Goal: Task Accomplishment & Management: Use online tool/utility

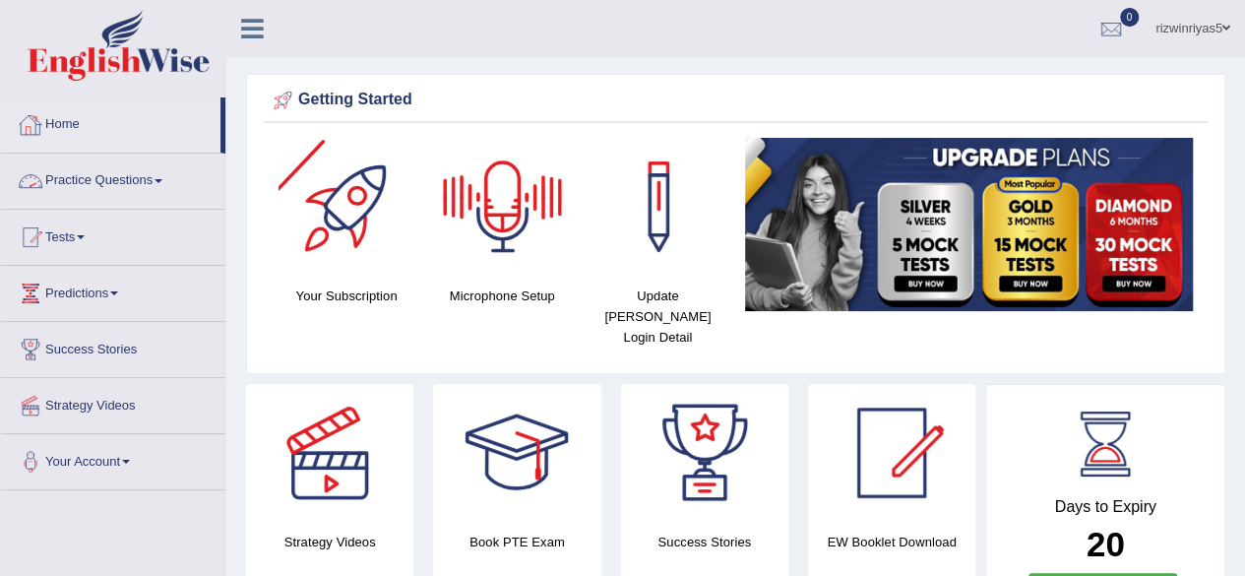
click at [149, 176] on link "Practice Questions" at bounding box center [113, 178] width 224 height 49
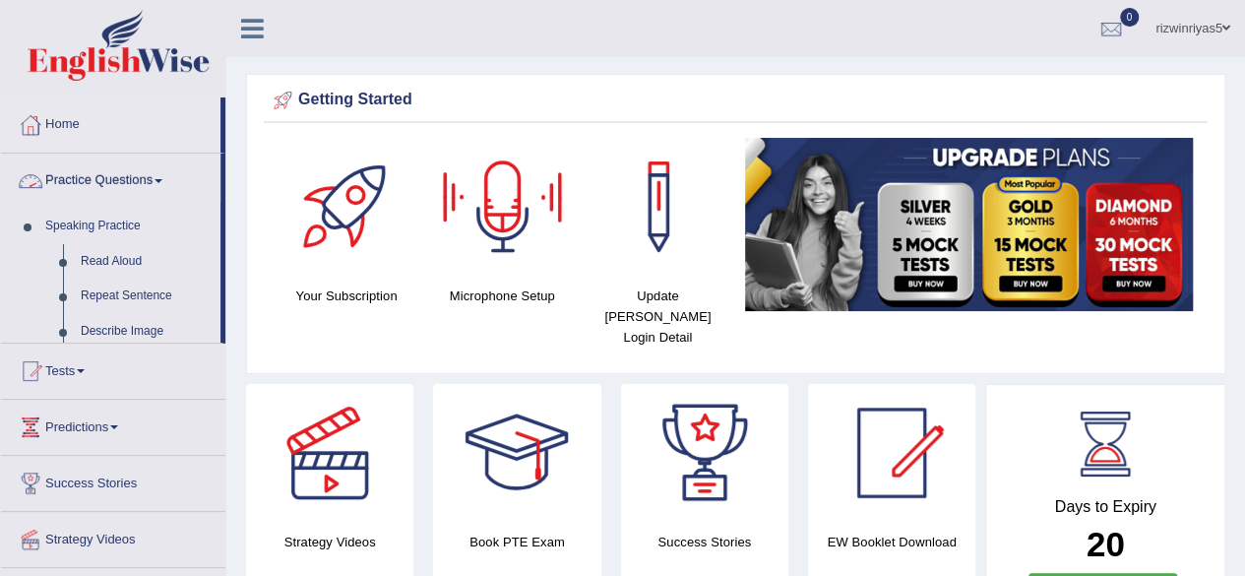
click at [149, 176] on link "Practice Questions" at bounding box center [110, 178] width 219 height 49
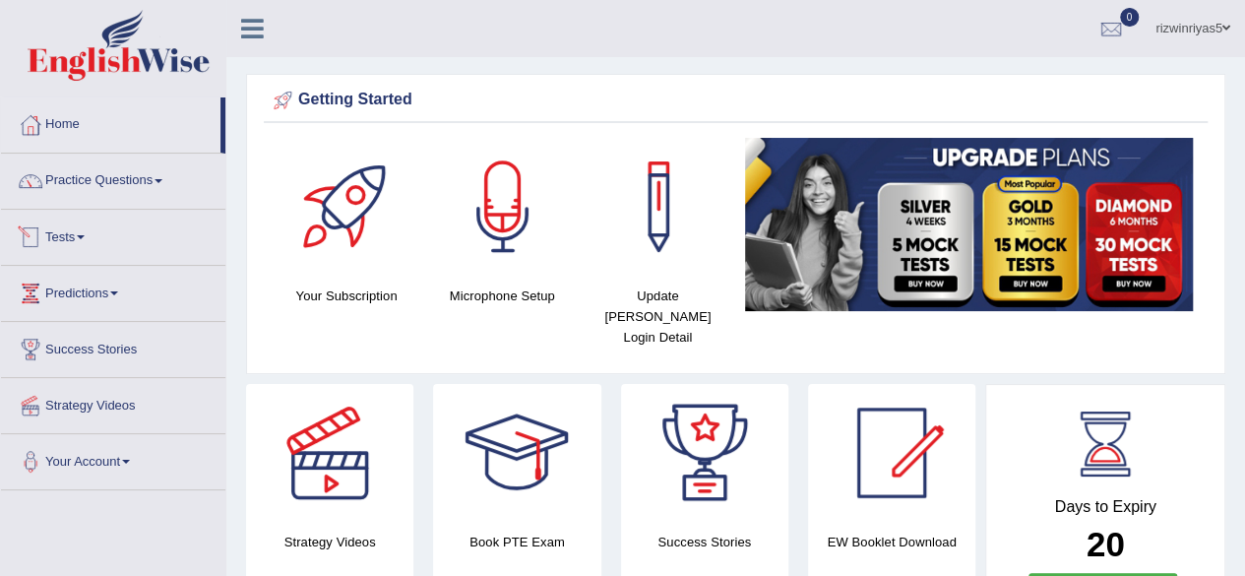
click at [122, 242] on link "Tests" at bounding box center [113, 234] width 224 height 49
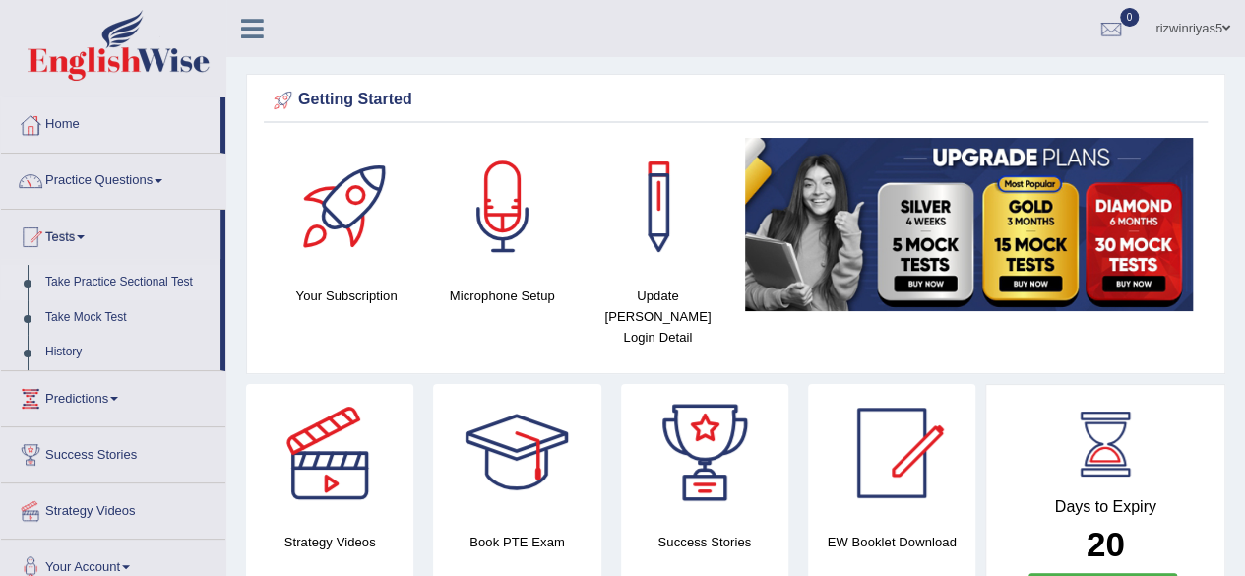
click at [148, 282] on link "Take Practice Sectional Test" at bounding box center [128, 282] width 184 height 35
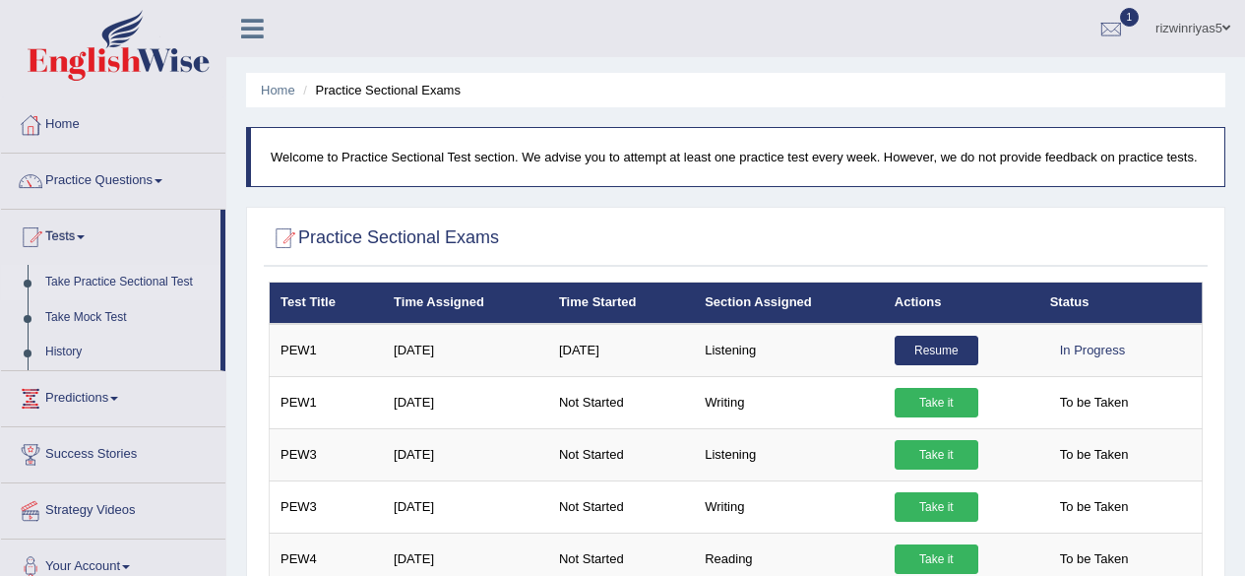
click at [1114, 29] on div at bounding box center [1111, 30] width 30 height 30
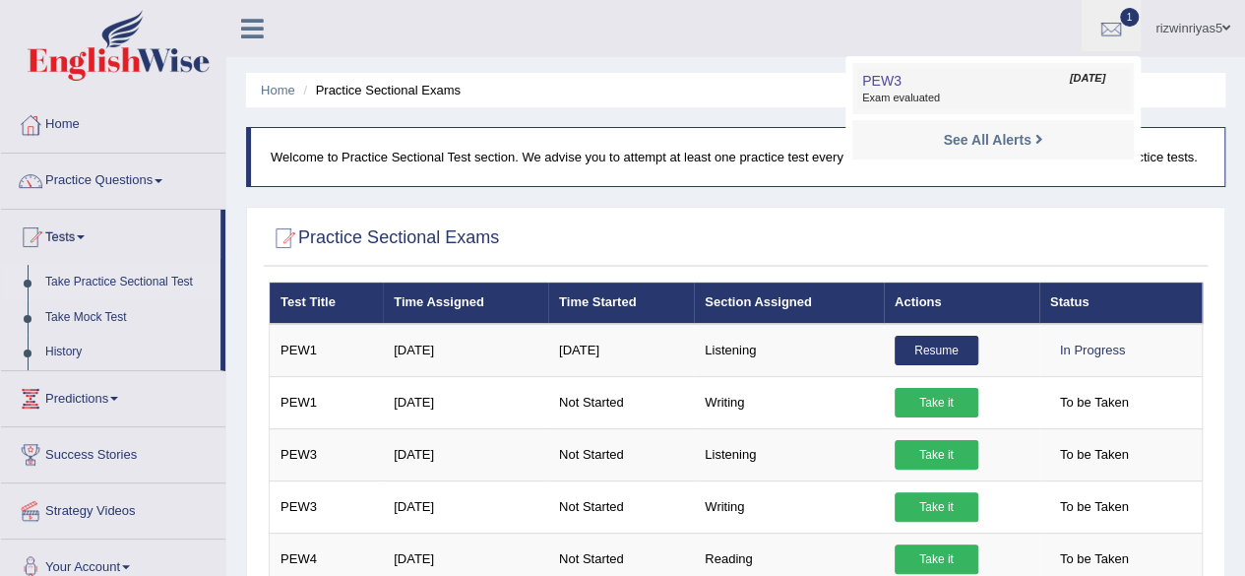
click at [1070, 80] on span "[DATE]" at bounding box center [1087, 79] width 35 height 16
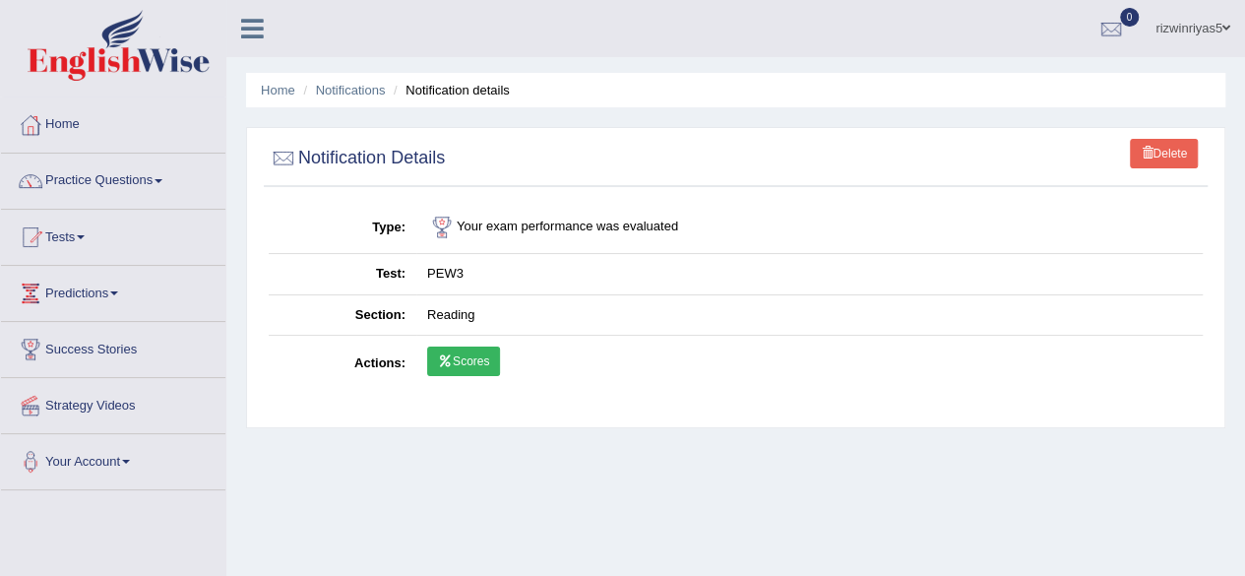
click at [464, 357] on link "Scores" at bounding box center [463, 361] width 73 height 30
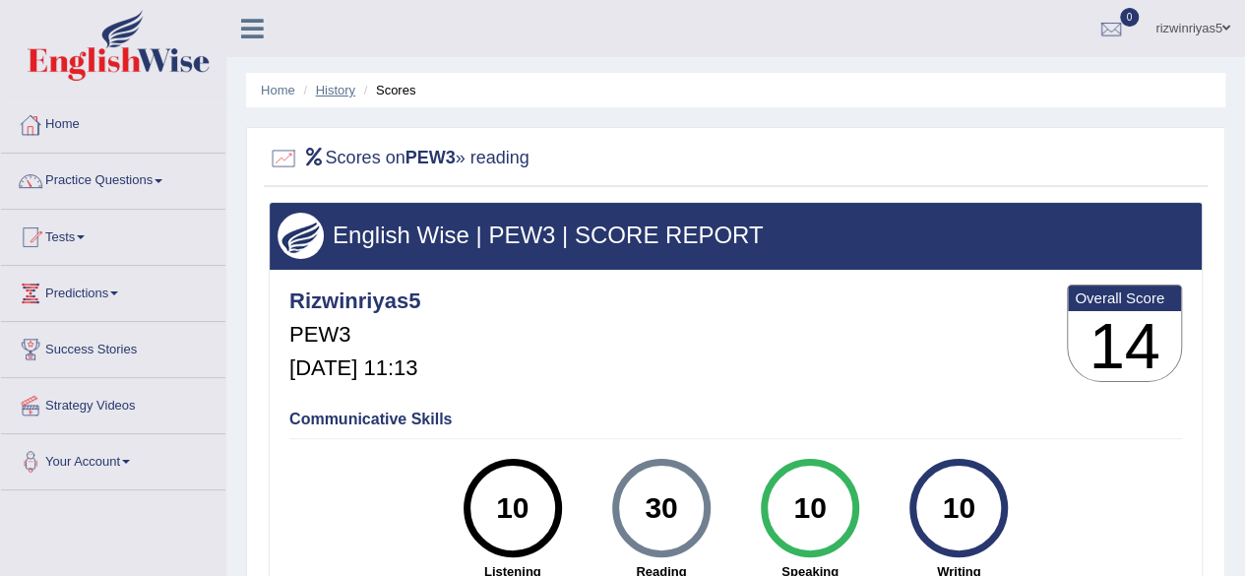
click at [339, 90] on link "History" at bounding box center [335, 90] width 39 height 15
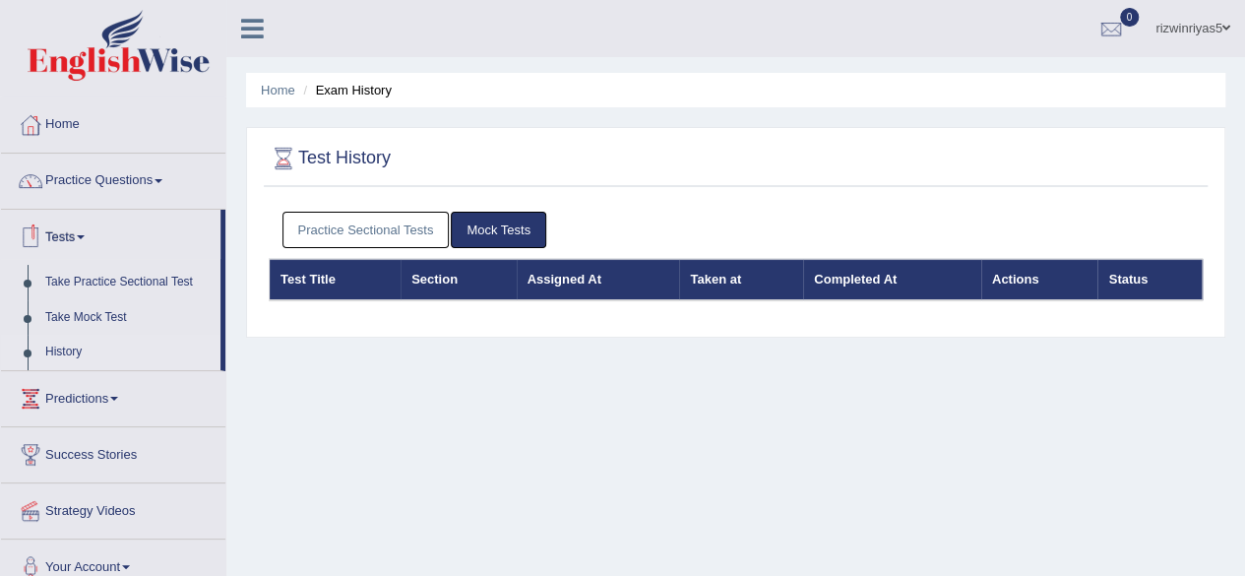
click at [94, 237] on link "Tests" at bounding box center [110, 234] width 219 height 49
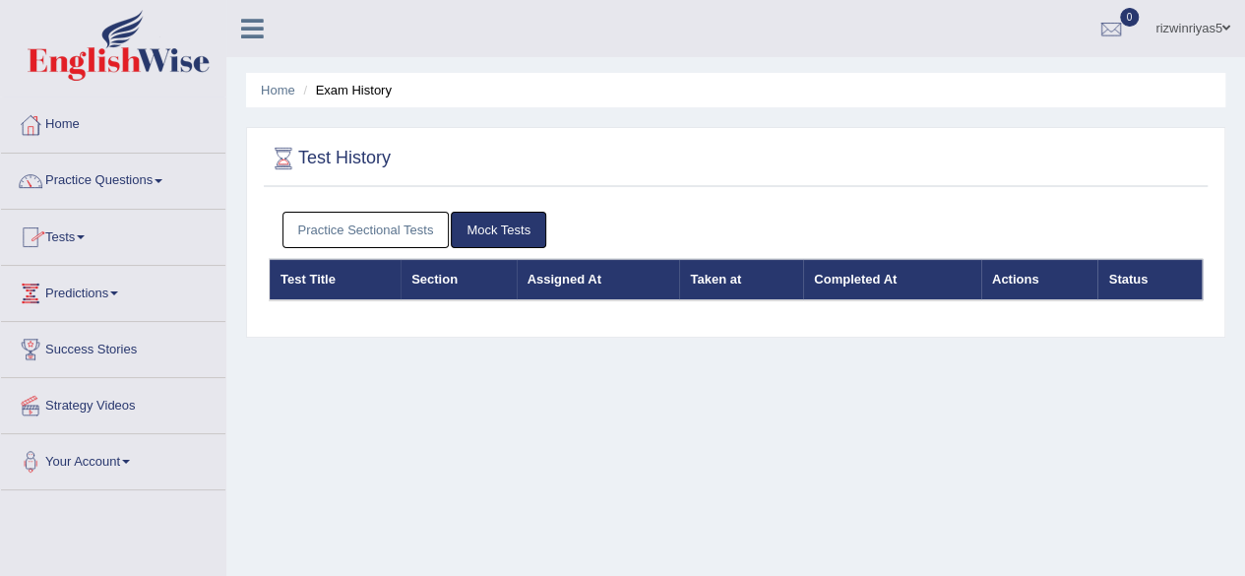
click at [94, 237] on link "Tests" at bounding box center [113, 234] width 224 height 49
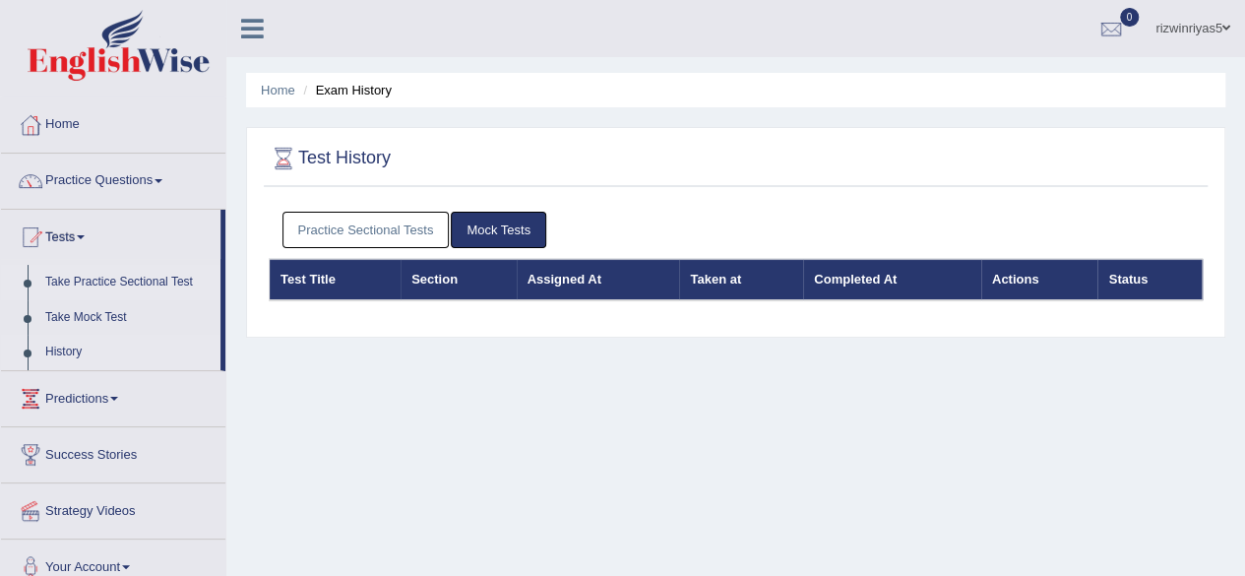
click at [131, 282] on link "Take Practice Sectional Test" at bounding box center [128, 282] width 184 height 35
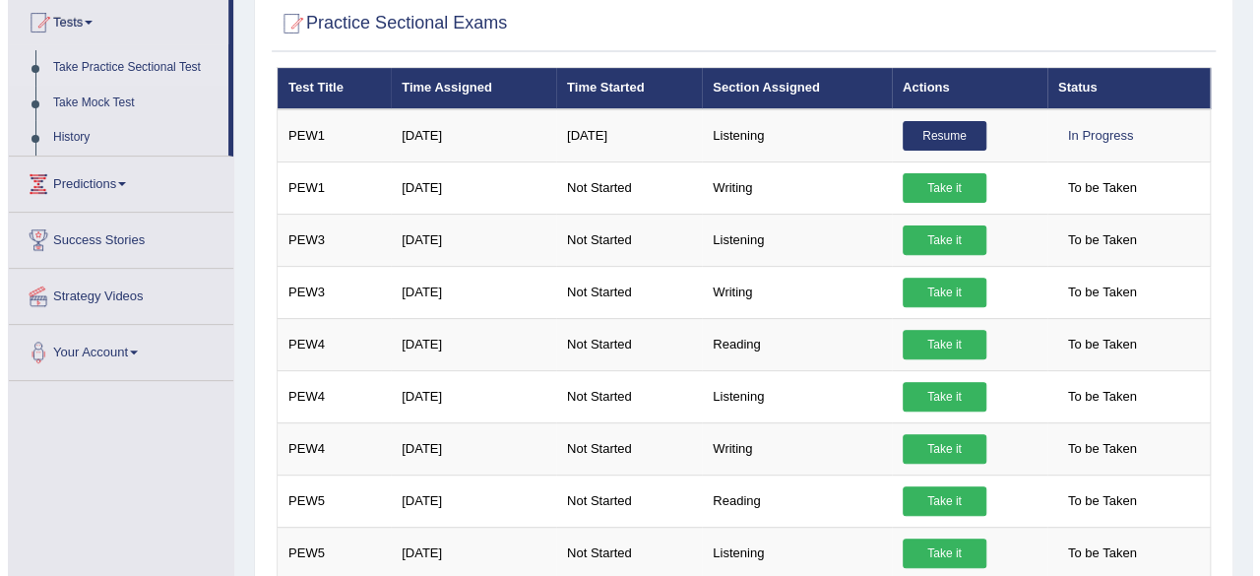
scroll to position [220, 0]
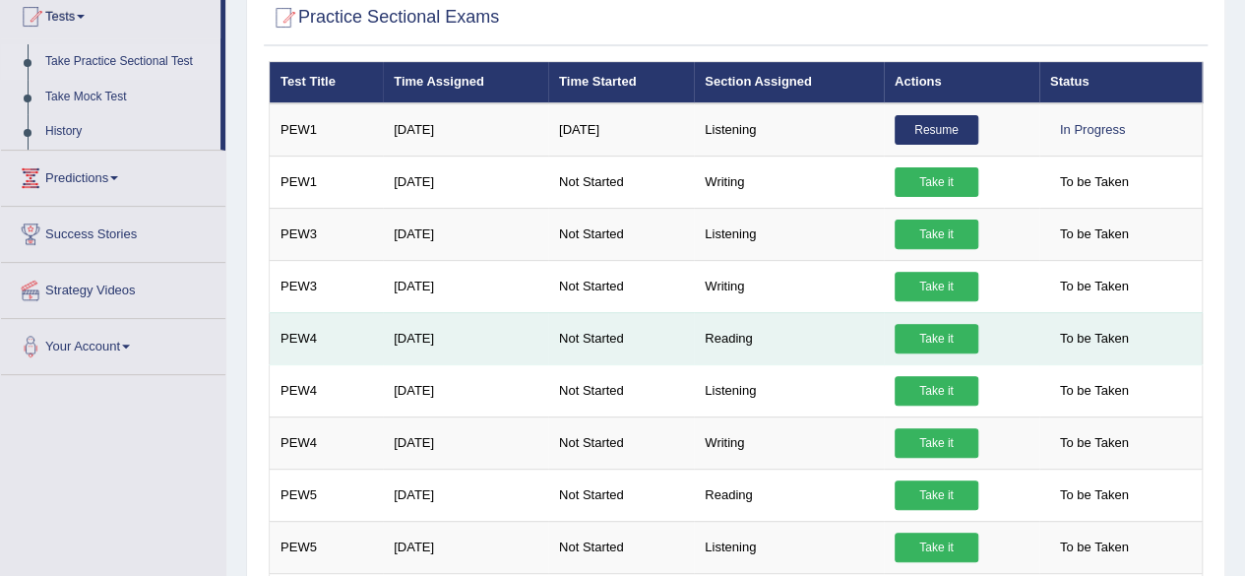
click at [951, 340] on link "Take it" at bounding box center [937, 339] width 84 height 30
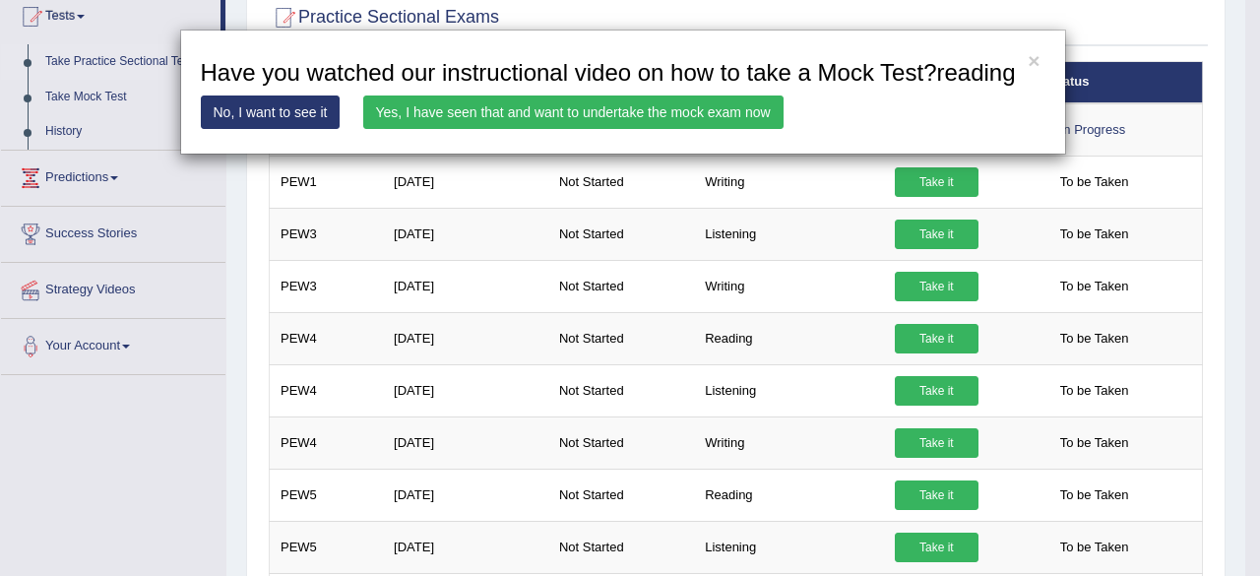
click at [695, 107] on link "Yes, I have seen that and want to undertake the mock exam now" at bounding box center [573, 111] width 420 height 33
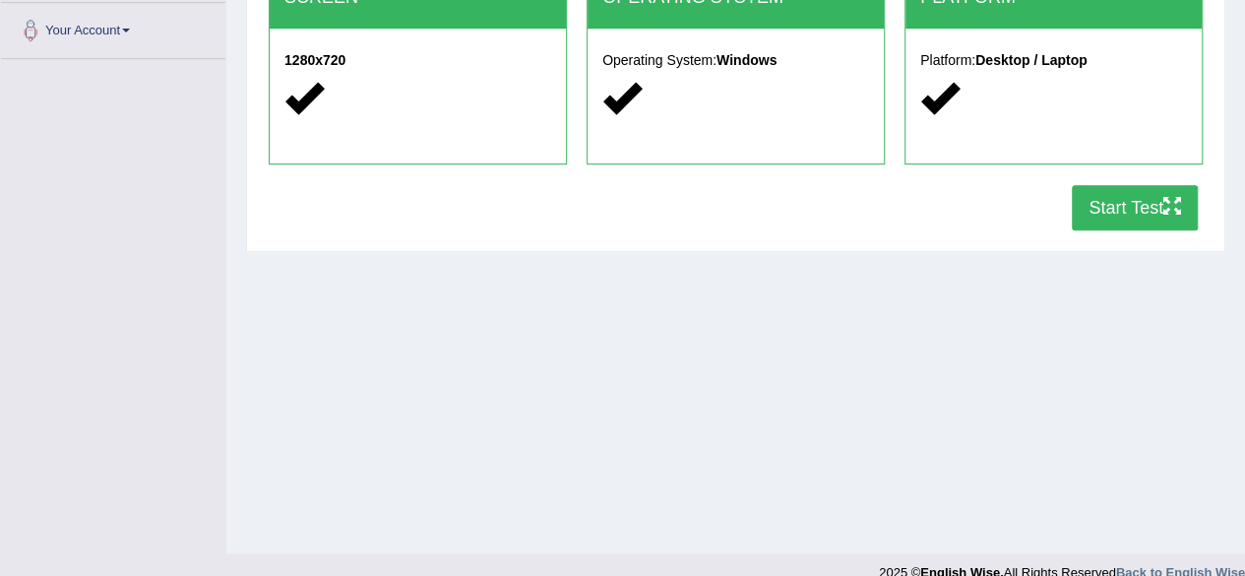
scroll to position [457, 0]
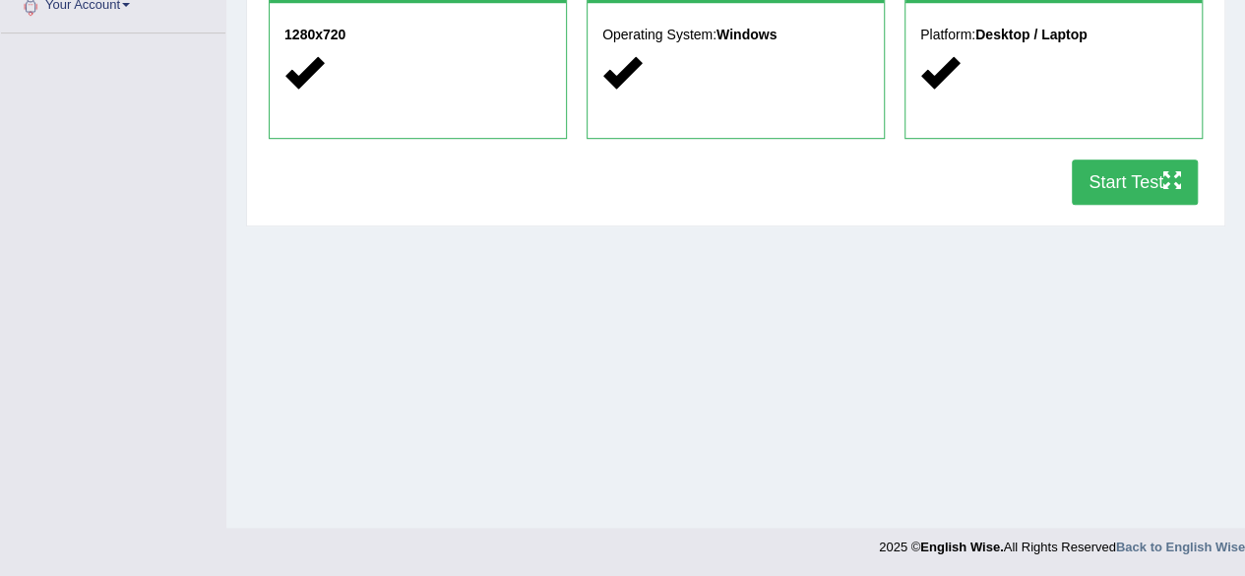
click at [1138, 190] on button "Start Test" at bounding box center [1135, 181] width 126 height 45
